Goal: Information Seeking & Learning: Learn about a topic

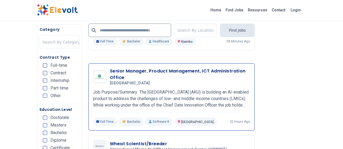
scroll to position [1084, 0]
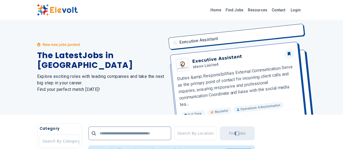
scroll to position [0, 0]
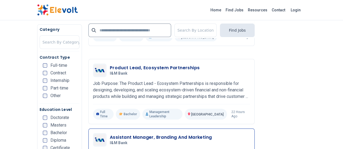
scroll to position [1089, 0]
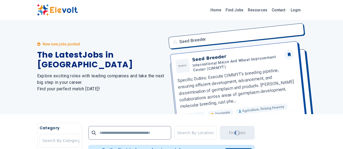
scroll to position [0, 0]
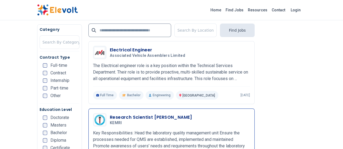
scroll to position [1084, 0]
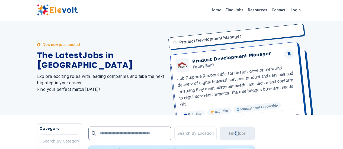
scroll to position [0, 0]
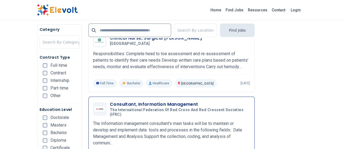
scroll to position [1111, 0]
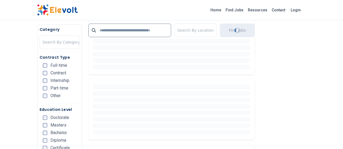
scroll to position [163, 0]
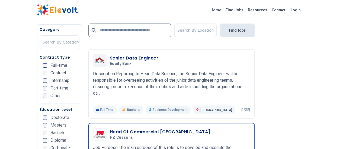
scroll to position [1111, 0]
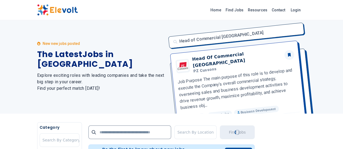
scroll to position [0, 0]
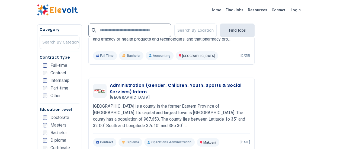
scroll to position [1003, 0]
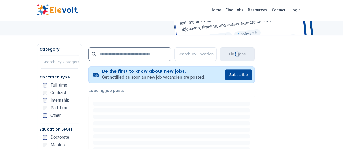
scroll to position [81, 0]
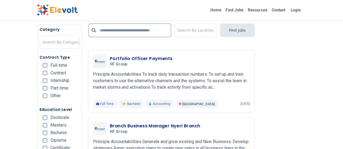
scroll to position [1084, 0]
